Goal: Information Seeking & Learning: Learn about a topic

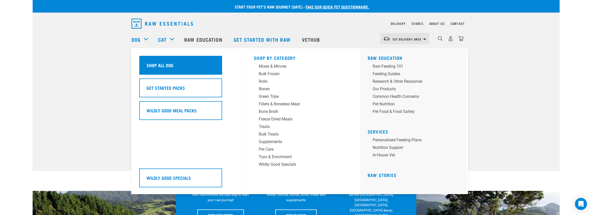
click at [156, 66] on h5 "Shop All Dog" at bounding box center [160, 65] width 27 height 7
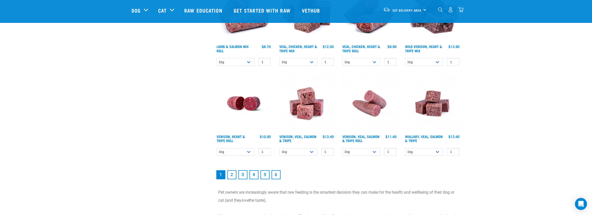
scroll to position [686, 0]
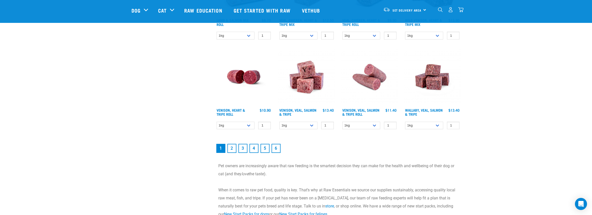
click at [232, 145] on link "2" at bounding box center [232, 148] width 9 height 9
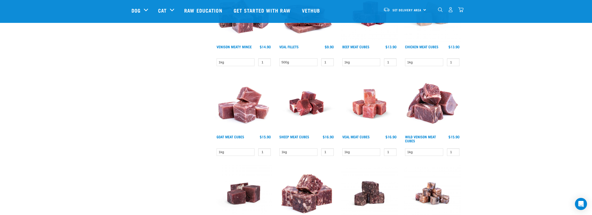
scroll to position [686, 0]
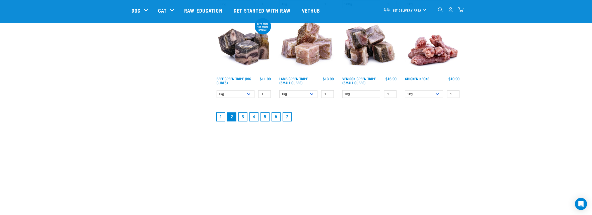
click at [245, 117] on link "3" at bounding box center [243, 116] width 9 height 9
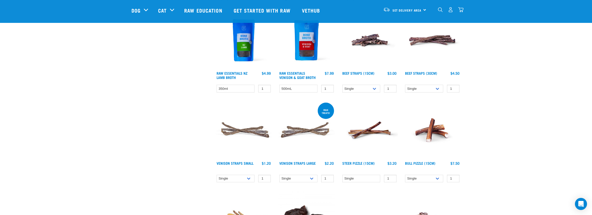
scroll to position [633, 0]
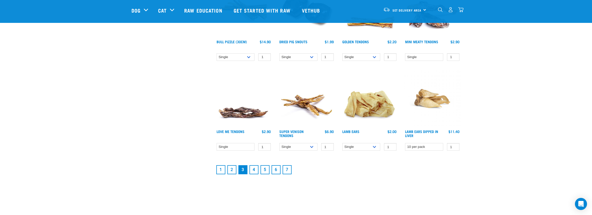
click at [255, 170] on link "4" at bounding box center [254, 169] width 9 height 9
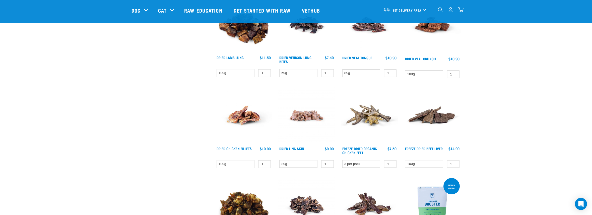
scroll to position [633, 0]
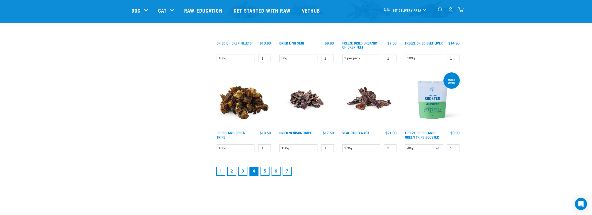
click at [266, 172] on link "5" at bounding box center [265, 170] width 9 height 9
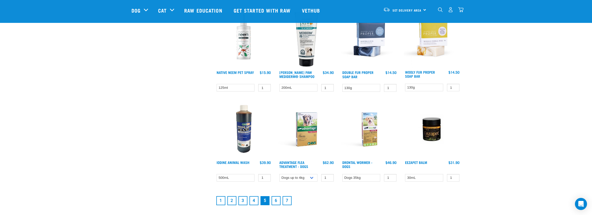
scroll to position [659, 0]
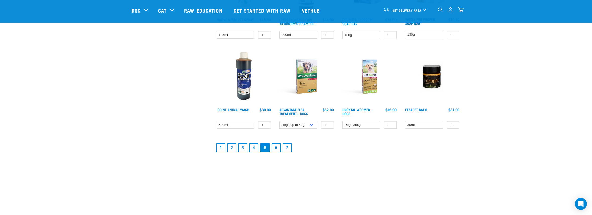
click at [277, 149] on link "6" at bounding box center [276, 147] width 9 height 9
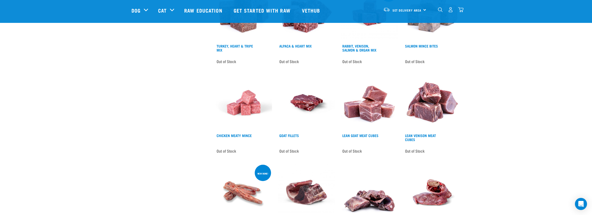
scroll to position [712, 0]
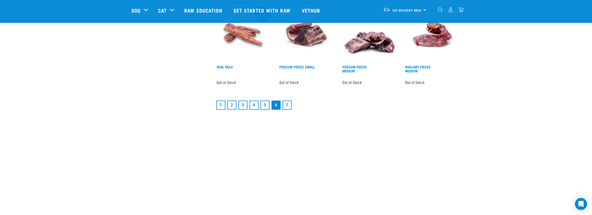
click at [288, 106] on link "7" at bounding box center [287, 104] width 9 height 9
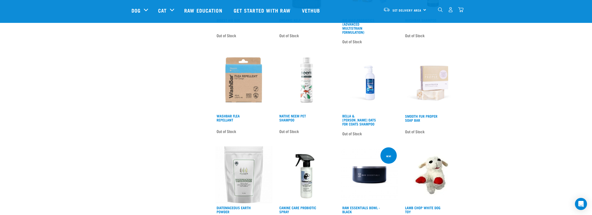
scroll to position [501, 0]
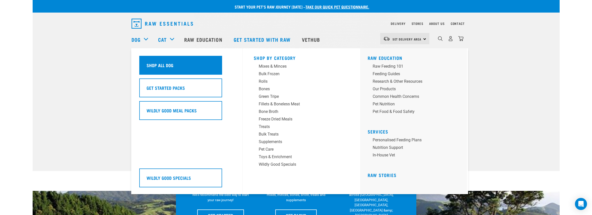
click at [156, 65] on h5 "Shop All Dog" at bounding box center [160, 65] width 27 height 7
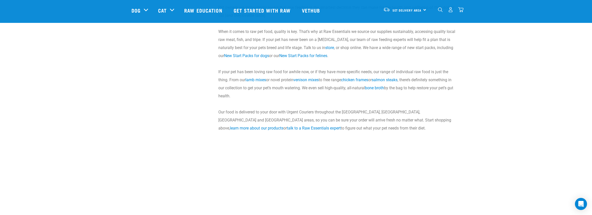
scroll to position [686, 0]
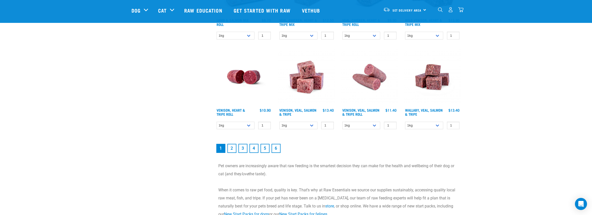
click at [233, 148] on link "2" at bounding box center [232, 148] width 9 height 9
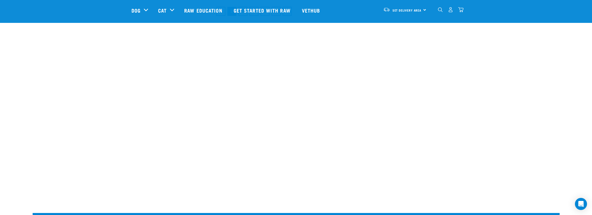
scroll to position [633, 0]
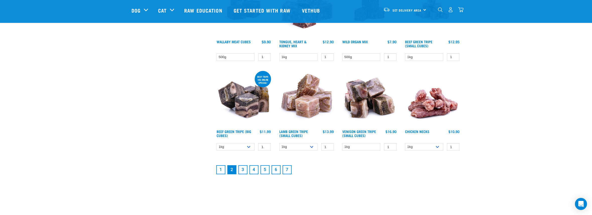
click at [245, 167] on link "3" at bounding box center [243, 169] width 9 height 9
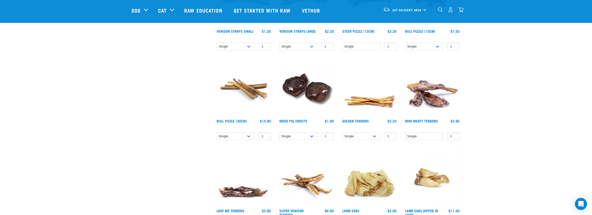
scroll to position [712, 0]
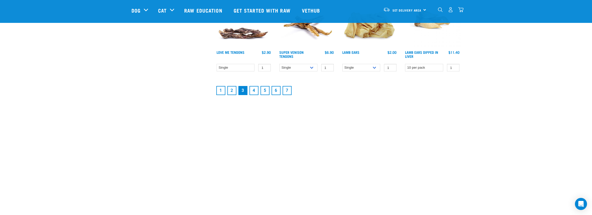
click at [253, 91] on link "4" at bounding box center [254, 90] width 9 height 9
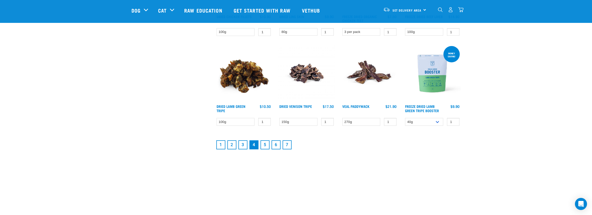
scroll to position [686, 0]
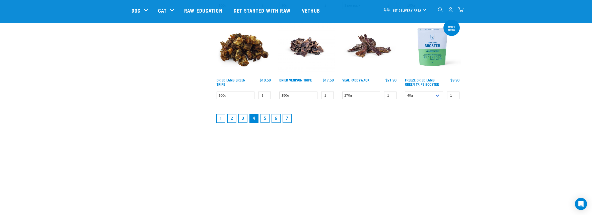
click at [266, 116] on link "5" at bounding box center [265, 118] width 9 height 9
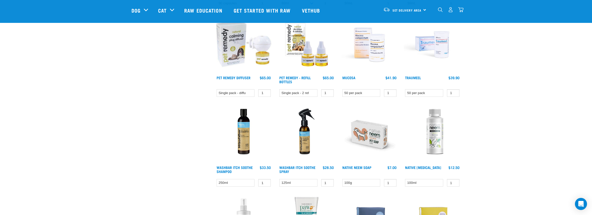
scroll to position [475, 0]
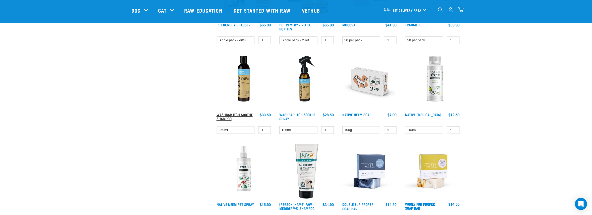
click at [237, 115] on link "WashBar Itch Soothe Shampoo" at bounding box center [235, 117] width 36 height 6
